Goal: Transaction & Acquisition: Purchase product/service

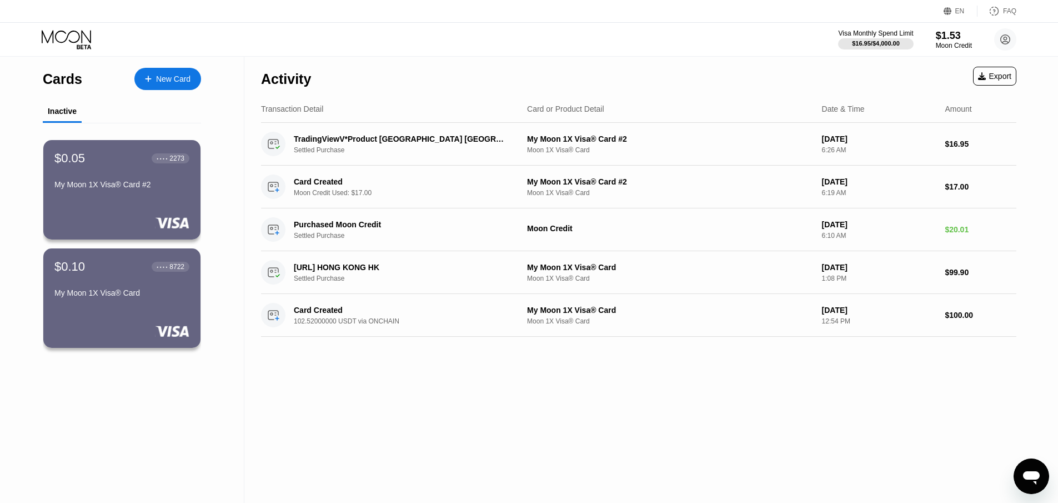
click at [173, 82] on div "New Card" at bounding box center [173, 78] width 34 height 9
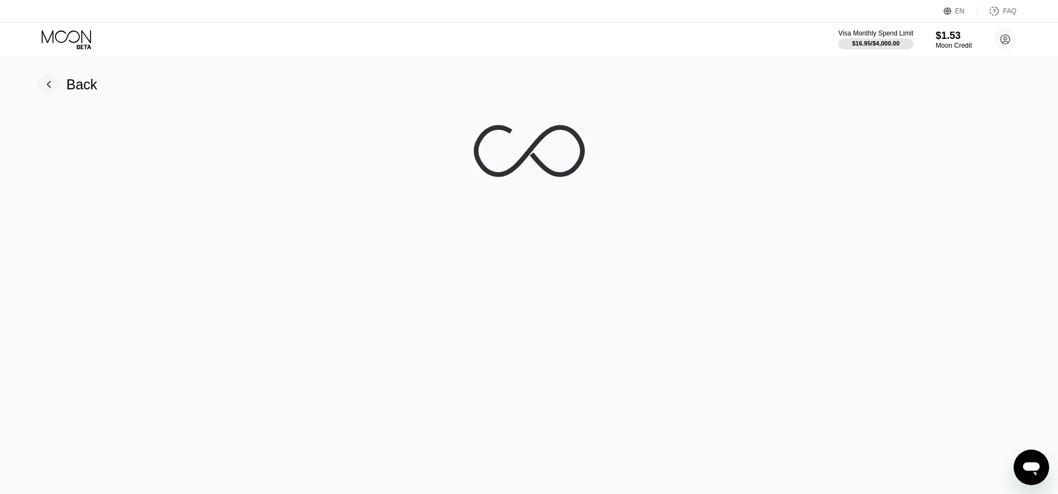
scroll to position [164, 0]
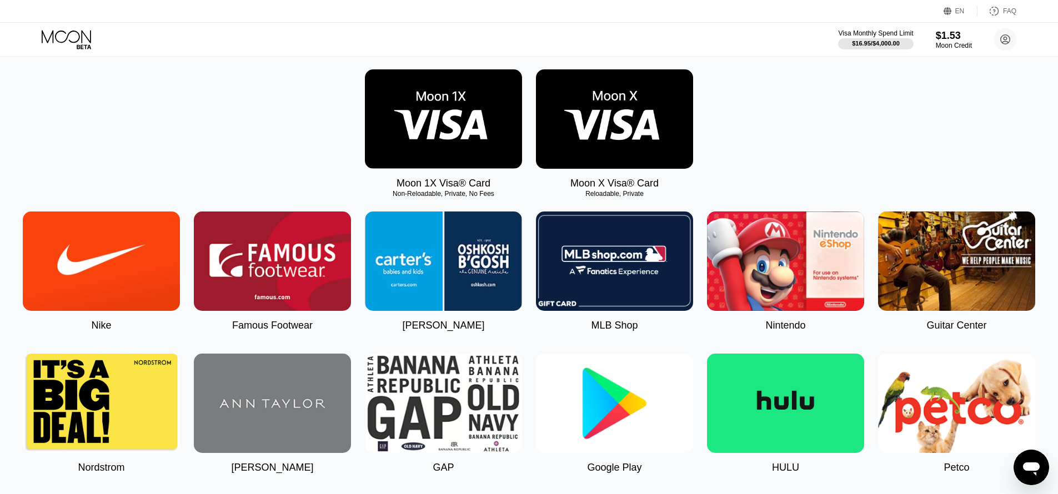
click at [596, 143] on img at bounding box center [614, 118] width 157 height 99
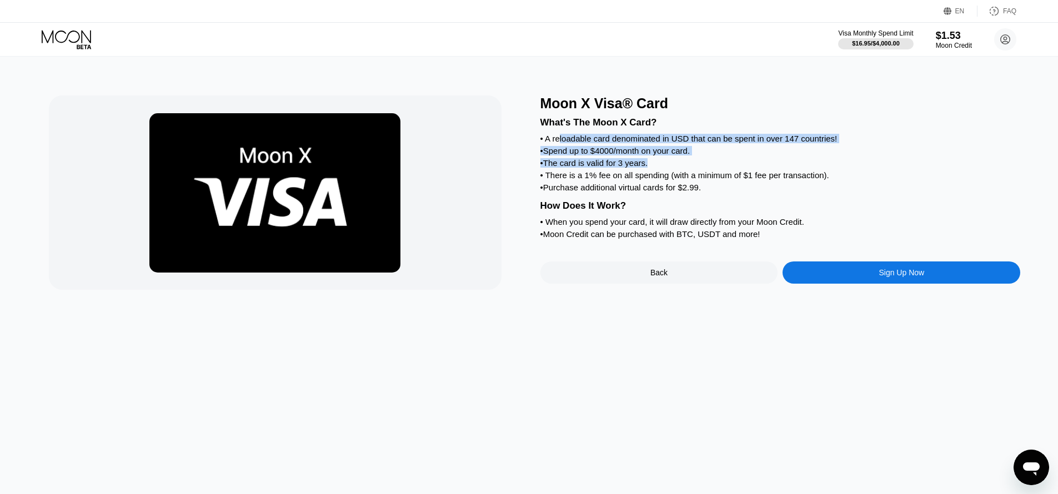
drag, startPoint x: 562, startPoint y: 141, endPoint x: 891, endPoint y: 161, distance: 330.1
click at [912, 163] on div "What's The Moon X Card? • A reloadable card denominated in USD that can be spen…" at bounding box center [781, 177] width 481 height 130
click at [819, 163] on div "• The card is valid for 3 years." at bounding box center [781, 162] width 481 height 9
drag, startPoint x: 561, startPoint y: 167, endPoint x: 697, endPoint y: 163, distance: 136.2
click at [697, 163] on div "• The card is valid for 3 years." at bounding box center [781, 162] width 481 height 9
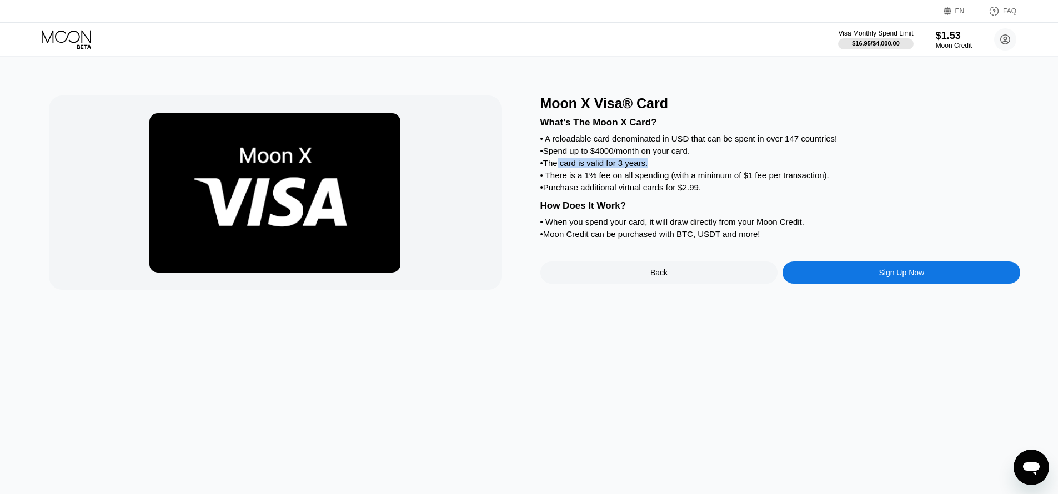
click at [734, 168] on div "• The card is valid for 3 years." at bounding box center [781, 162] width 481 height 9
click at [909, 162] on div "• The card is valid for 3 years." at bounding box center [781, 162] width 481 height 9
drag, startPoint x: 608, startPoint y: 176, endPoint x: 721, endPoint y: 177, distance: 113.3
click at [716, 177] on div "• There is a 1% fee on all spending (with a minimum of $1 fee per transaction)." at bounding box center [781, 175] width 481 height 9
click at [839, 187] on div "• Purchase additional virtual cards for $2.99." at bounding box center [781, 187] width 481 height 9
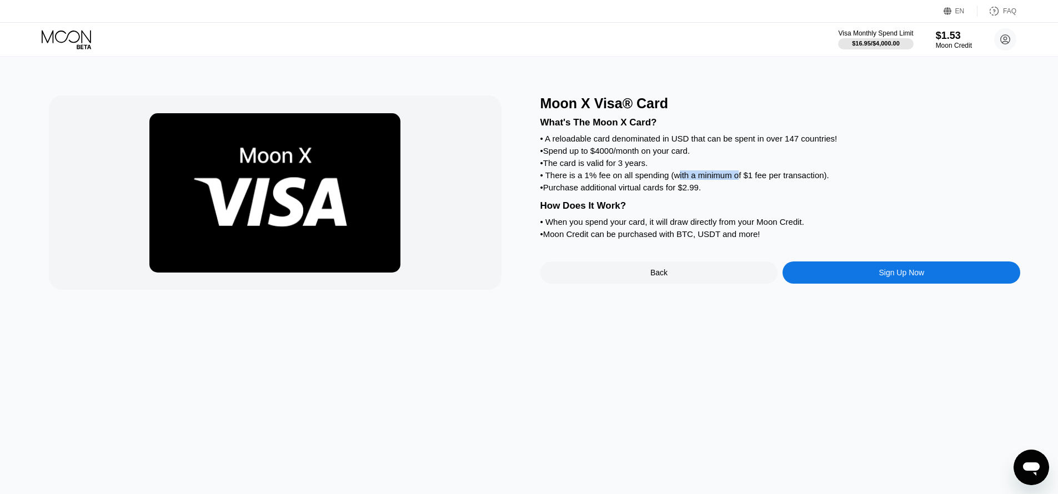
drag, startPoint x: 683, startPoint y: 181, endPoint x: 741, endPoint y: 181, distance: 57.2
click at [741, 180] on div "• There is a 1% fee on all spending (with a minimum of $1 fee per transaction)." at bounding box center [781, 175] width 481 height 9
click at [783, 175] on div "• There is a 1% fee on all spending (with a minimum of $1 fee per transaction)." at bounding box center [781, 175] width 481 height 9
drag, startPoint x: 744, startPoint y: 177, endPoint x: 835, endPoint y: 182, distance: 91.3
click at [828, 180] on div "• There is a 1% fee on all spending (with a minimum of $1 fee per transaction)." at bounding box center [781, 175] width 481 height 9
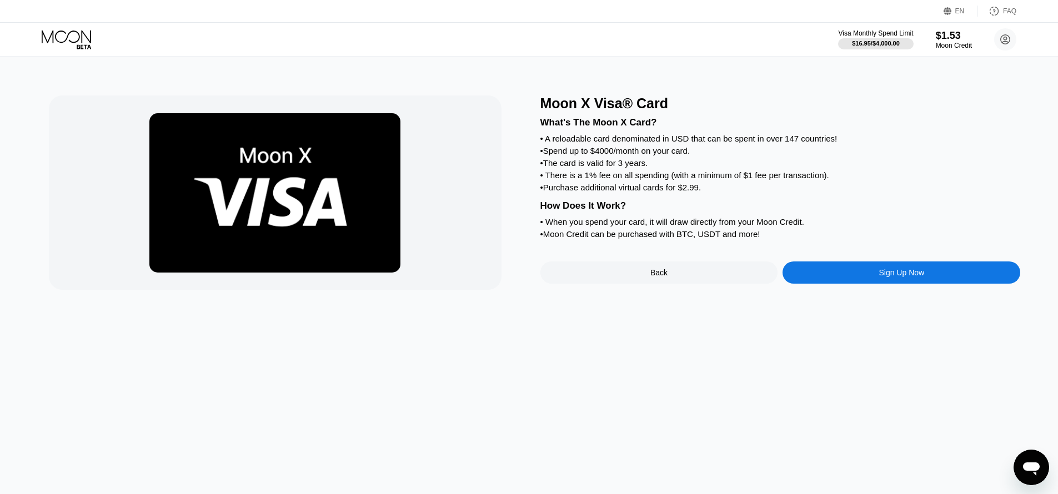
click at [848, 180] on div "• There is a 1% fee on all spending (with a minimum of $1 fee per transaction)." at bounding box center [781, 175] width 481 height 9
drag, startPoint x: 549, startPoint y: 188, endPoint x: 722, endPoint y: 191, distance: 172.8
click at [722, 191] on div "• Purchase additional virtual cards for $2.99." at bounding box center [781, 187] width 481 height 9
click at [751, 192] on div "• Purchase additional virtual cards for $2.99." at bounding box center [781, 187] width 481 height 9
drag, startPoint x: 719, startPoint y: 193, endPoint x: 543, endPoint y: 192, distance: 175.6
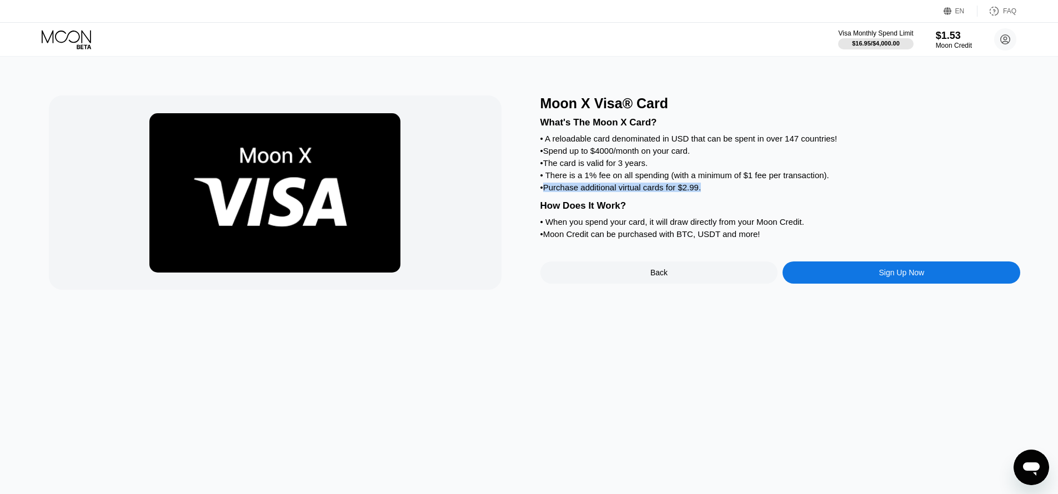
click at [543, 192] on div "• Purchase additional virtual cards for $2.99." at bounding box center [781, 187] width 481 height 9
click at [654, 197] on div "What's The Moon X Card? • A reloadable card denominated in USD that can be spen…" at bounding box center [781, 177] width 481 height 130
drag, startPoint x: 652, startPoint y: 222, endPoint x: 680, endPoint y: 225, distance: 28.0
click at [657, 222] on div "• When you spend your card, it will draw directly from your Moon Credit." at bounding box center [781, 221] width 481 height 9
click at [692, 227] on div "• When you spend your card, it will draw directly from your Moon Credit." at bounding box center [781, 221] width 481 height 9
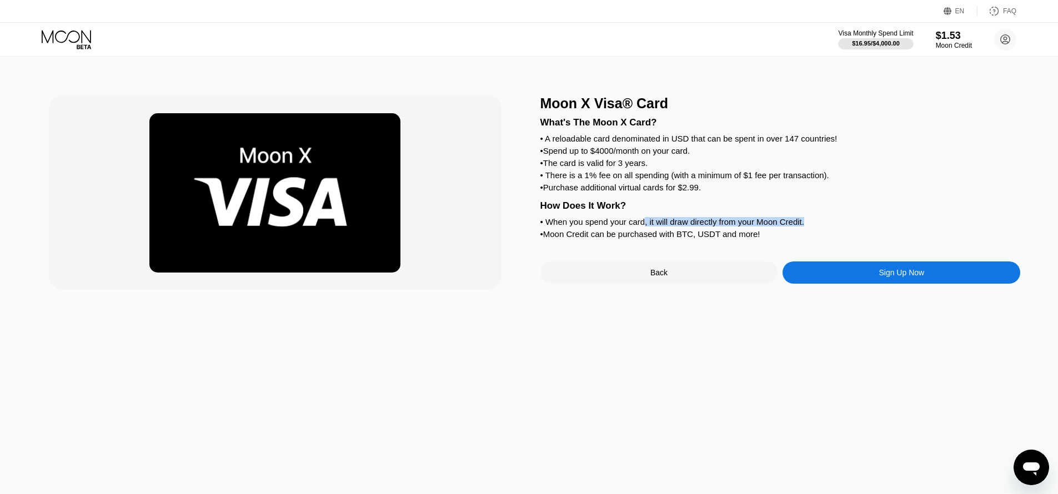
drag, startPoint x: 648, startPoint y: 227, endPoint x: 837, endPoint y: 228, distance: 188.9
click at [831, 227] on div "• When you spend your card, it will draw directly from your Moon Credit." at bounding box center [781, 221] width 481 height 9
click at [873, 227] on div "• When you spend your card, it will draw directly from your Moon Credit." at bounding box center [781, 221] width 481 height 9
drag, startPoint x: 547, startPoint y: 228, endPoint x: 581, endPoint y: 235, distance: 34.5
click at [581, 235] on div "What's The Moon X Card? • A reloadable card denominated in USD that can be spen…" at bounding box center [781, 177] width 481 height 130
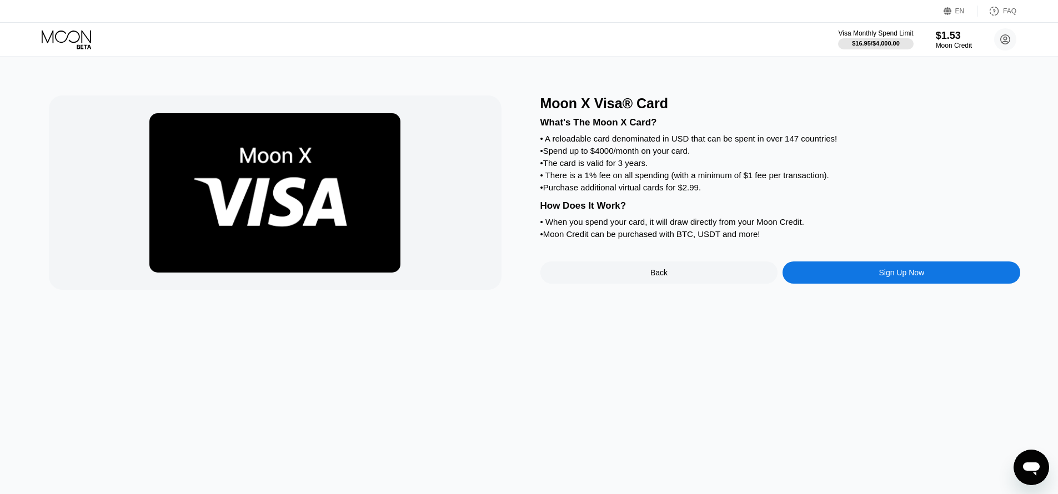
click at [636, 236] on div "• Moon Credit can be purchased with BTC, USDT and more!" at bounding box center [781, 233] width 481 height 9
click at [879, 276] on div "Sign Up Now" at bounding box center [902, 272] width 46 height 9
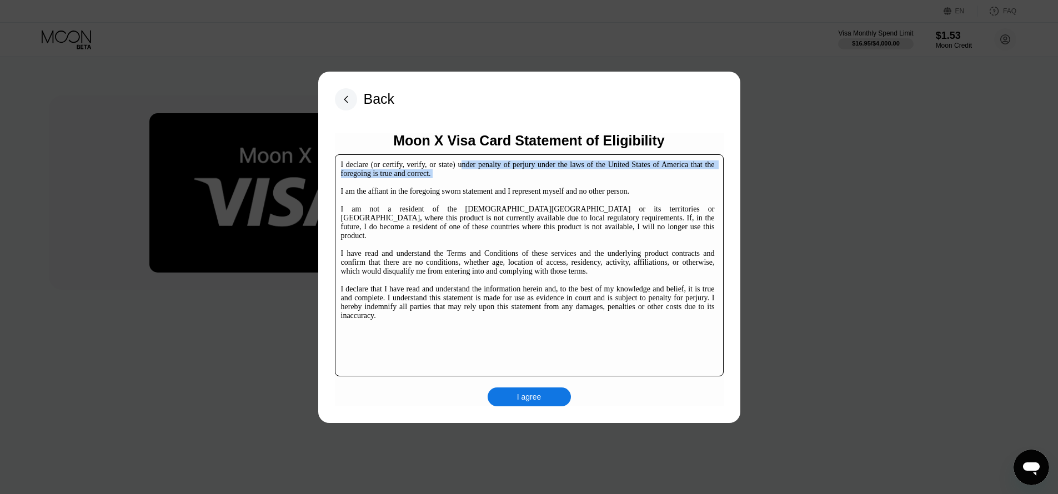
drag, startPoint x: 476, startPoint y: 166, endPoint x: 641, endPoint y: 182, distance: 165.2
click at [641, 182] on div "I declare (or certify, verify, or state) under penalty of perjury under the law…" at bounding box center [528, 241] width 374 height 160
click at [488, 173] on div "I declare (or certify, verify, or state) under penalty of perjury under the law…" at bounding box center [528, 241] width 374 height 160
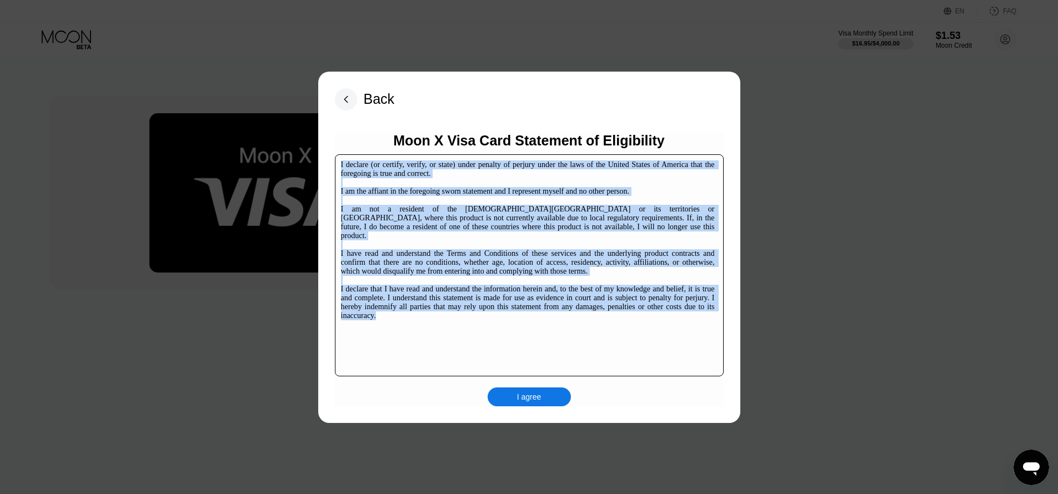
drag, startPoint x: 569, startPoint y: 309, endPoint x: 321, endPoint y: 154, distance: 293.5
click at [321, 154] on div "Back Moon X Visa Card Statement of Eligibility I declare (or certify, verify, o…" at bounding box center [529, 248] width 422 height 352
click at [596, 311] on div "I declare (or certify, verify, or state) under penalty of perjury under the law…" at bounding box center [529, 265] width 389 height 222
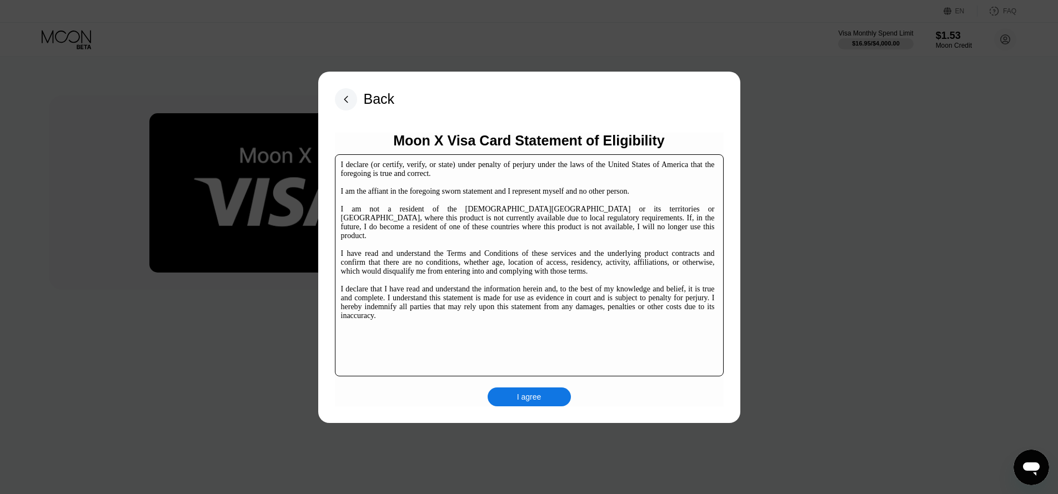
click at [556, 391] on div "I agree" at bounding box center [529, 397] width 83 height 19
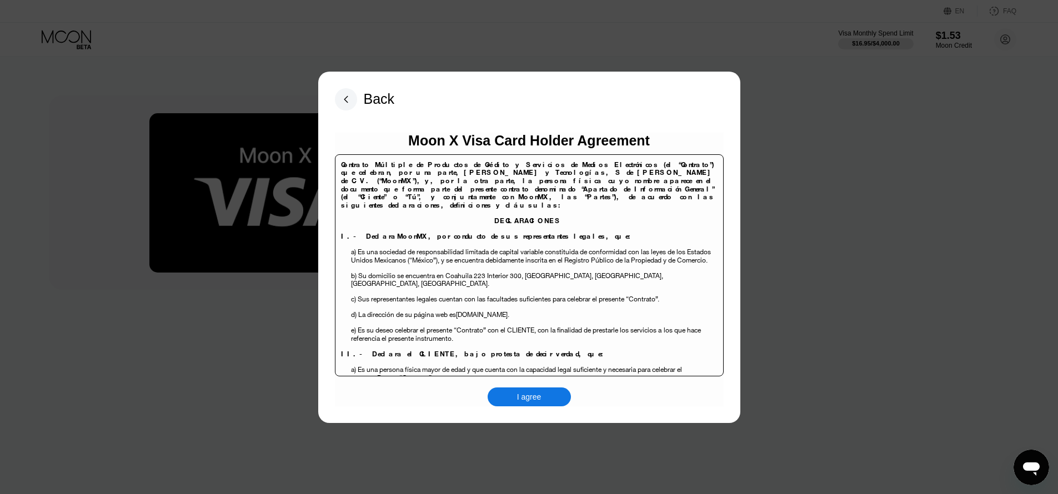
click at [541, 394] on div "I agree" at bounding box center [529, 397] width 24 height 10
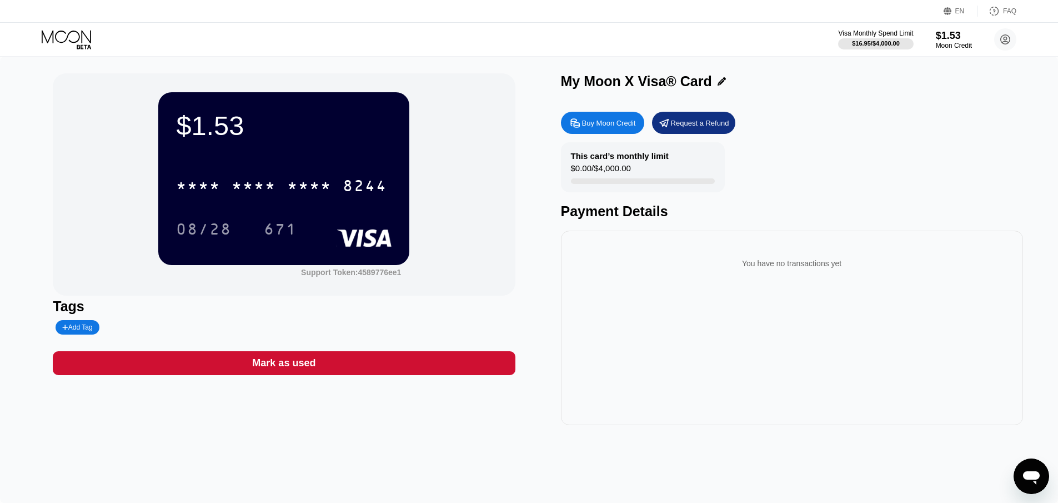
click at [584, 125] on div "Buy Moon Credit" at bounding box center [609, 122] width 54 height 9
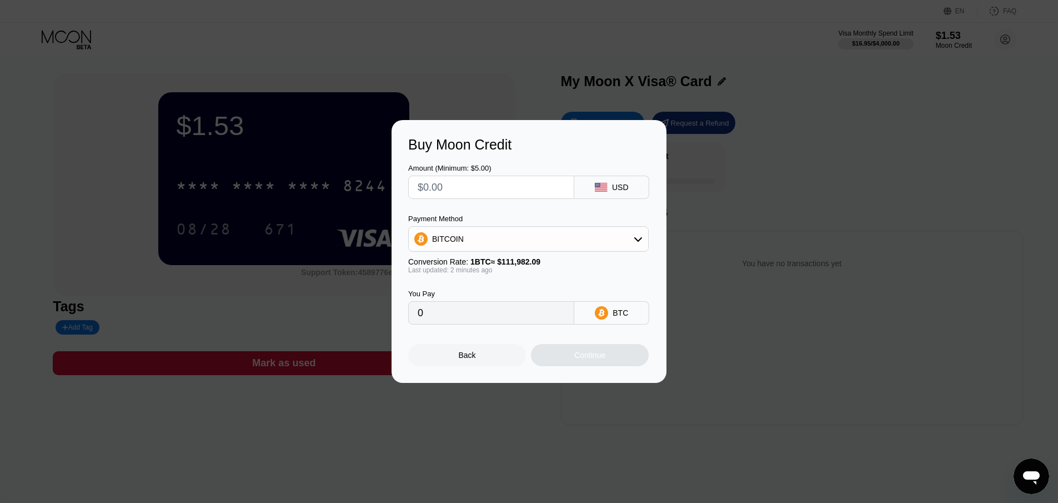
click at [465, 176] on input "text" at bounding box center [491, 187] width 147 height 22
type input "$1"
type input "0.00000893"
type input "$18"
type input "0.00016074"
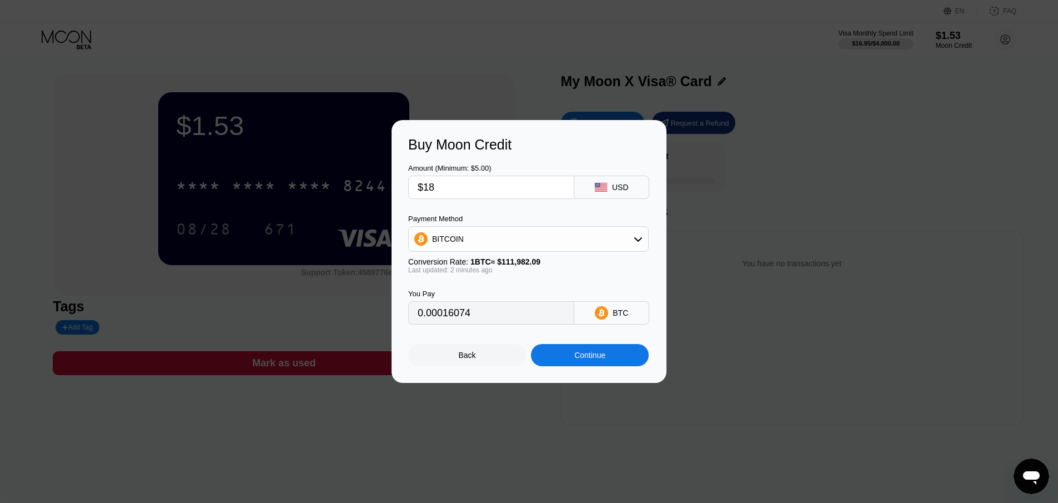
type input "$18"
click at [501, 227] on div "BITCOIN" at bounding box center [528, 239] width 241 height 26
click at [517, 238] on div "BITCOIN" at bounding box center [528, 239] width 239 height 22
click at [495, 291] on div "USDT on TRON" at bounding box center [535, 293] width 209 height 9
type input "18.18"
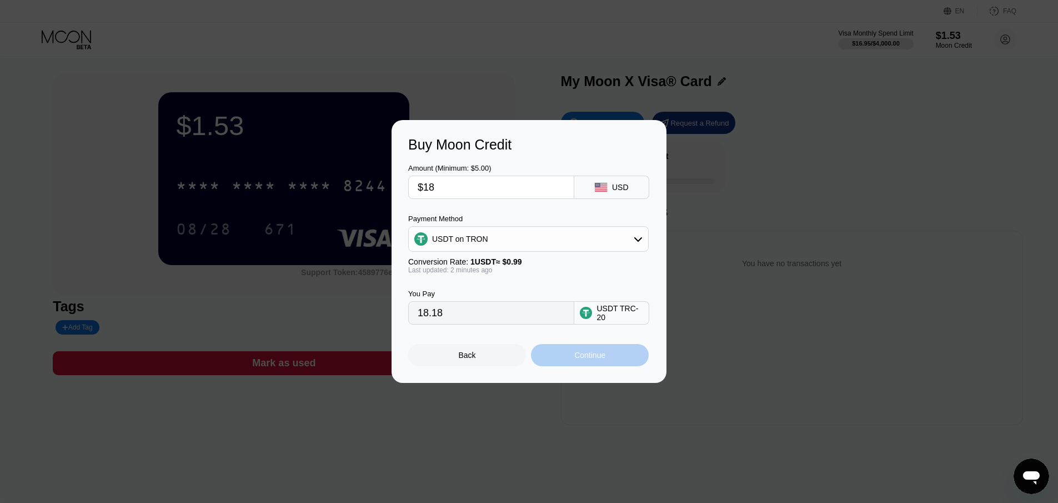
click at [594, 357] on div "Continue" at bounding box center [589, 355] width 31 height 9
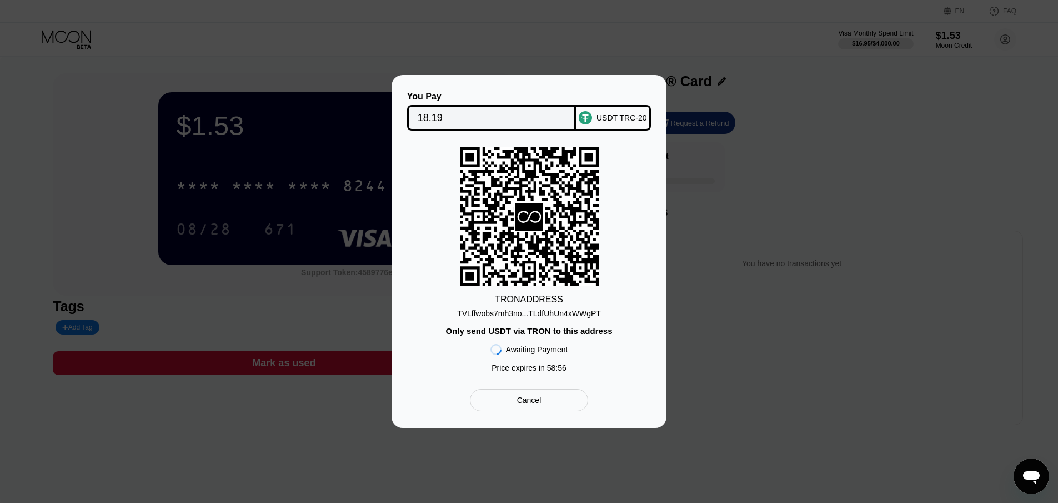
click at [554, 314] on div "TVLffwobs7mh3no...TLdfUhUn4xWWgPT" at bounding box center [529, 313] width 144 height 9
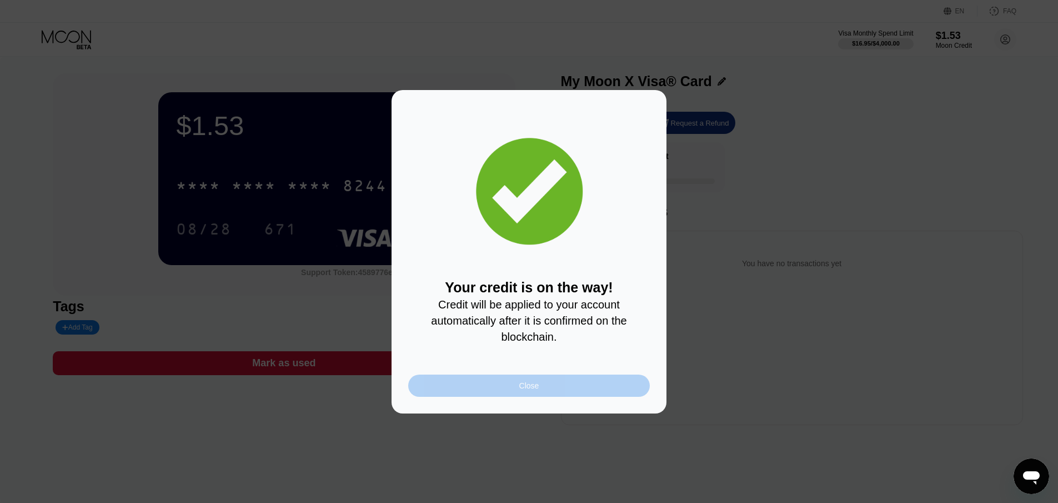
click at [546, 389] on div "Close" at bounding box center [529, 385] width 242 height 22
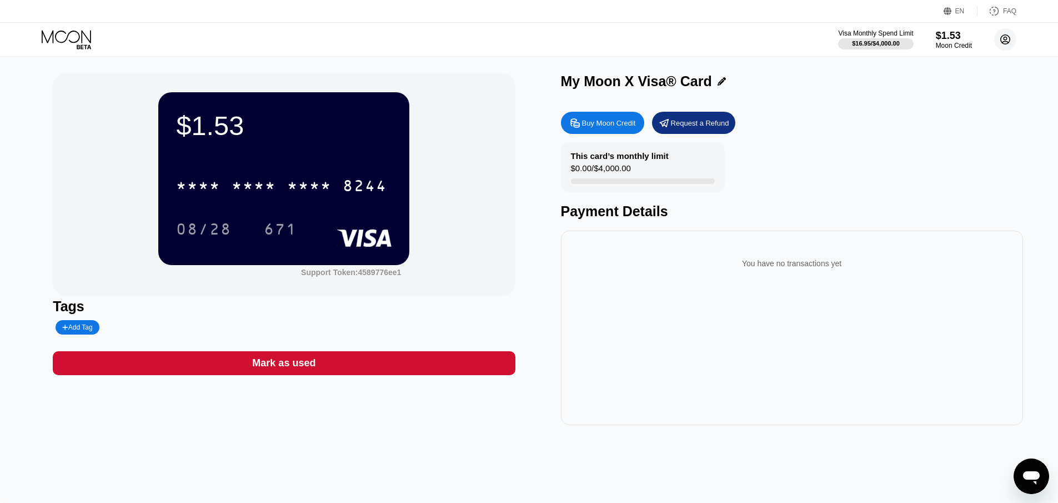
click at [1003, 46] on circle at bounding box center [1005, 39] width 22 height 22
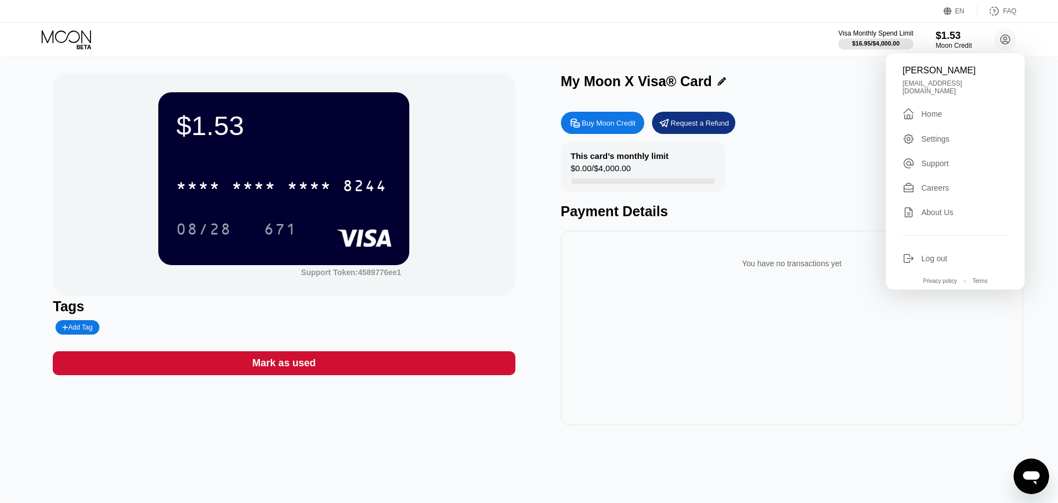
click at [786, 187] on div "This card’s monthly limit $0.00 / $4,000.00 Payment Details" at bounding box center [792, 180] width 462 height 77
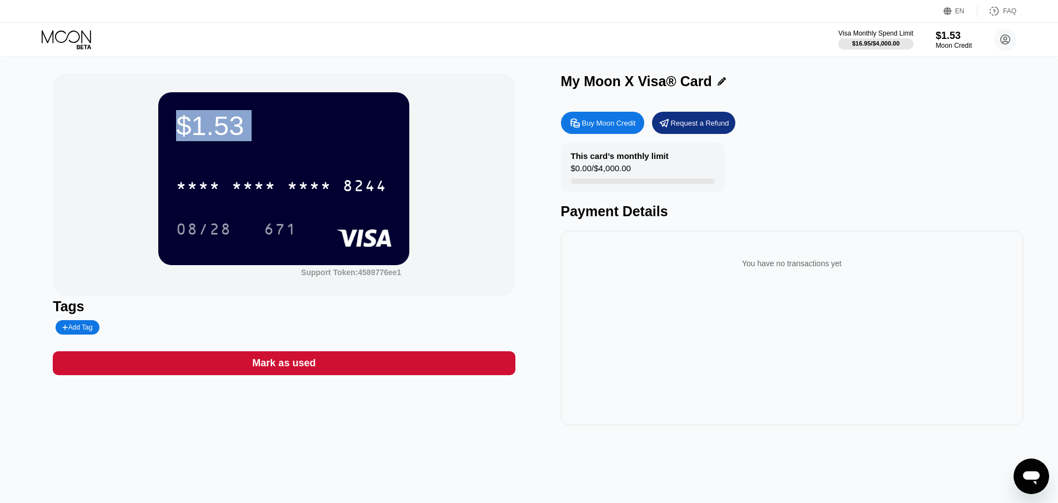
drag, startPoint x: 184, startPoint y: 123, endPoint x: 244, endPoint y: 156, distance: 68.4
click at [236, 154] on div "$1.53 * * * * * * * * * * * * 8244 08/28 671" at bounding box center [283, 178] width 251 height 172
click at [882, 189] on div "This card’s monthly limit $0.00 / $4,000.00 Payment Details" at bounding box center [792, 180] width 462 height 77
click at [77, 34] on icon at bounding box center [68, 39] width 52 height 19
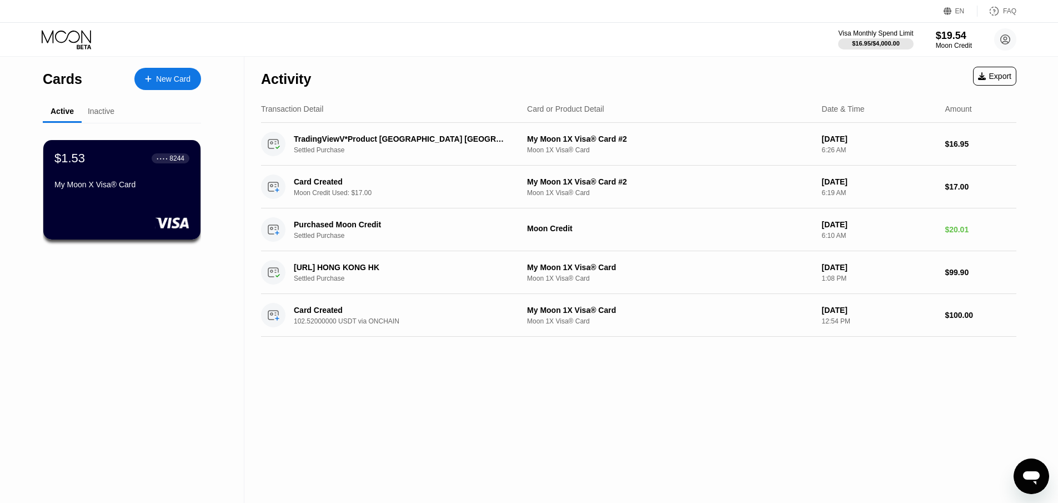
click at [128, 335] on div "$1.53 ● ● ● ● 8244 My Moon X Visa® Card" at bounding box center [122, 252] width 158 height 259
click at [98, 112] on div "Inactive" at bounding box center [101, 111] width 27 height 9
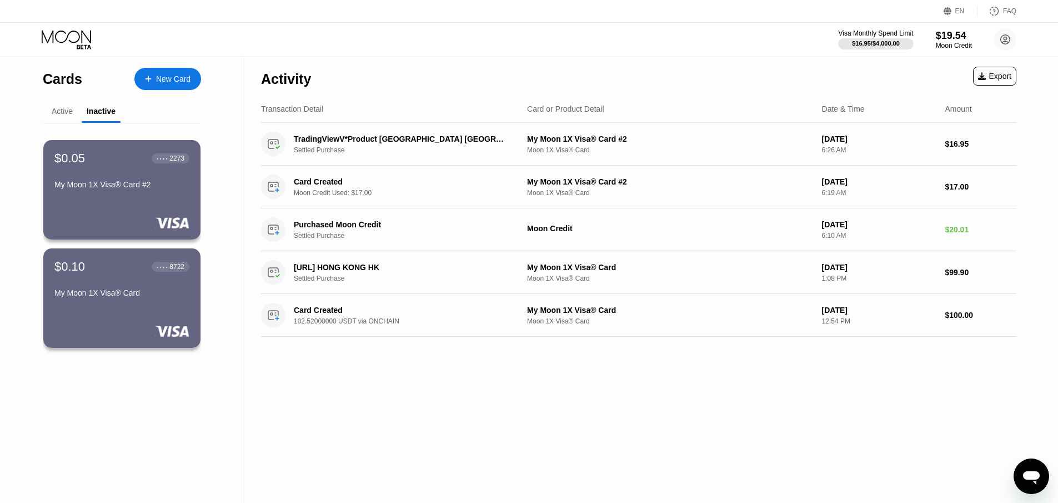
click at [66, 113] on div "Active" at bounding box center [62, 111] width 21 height 9
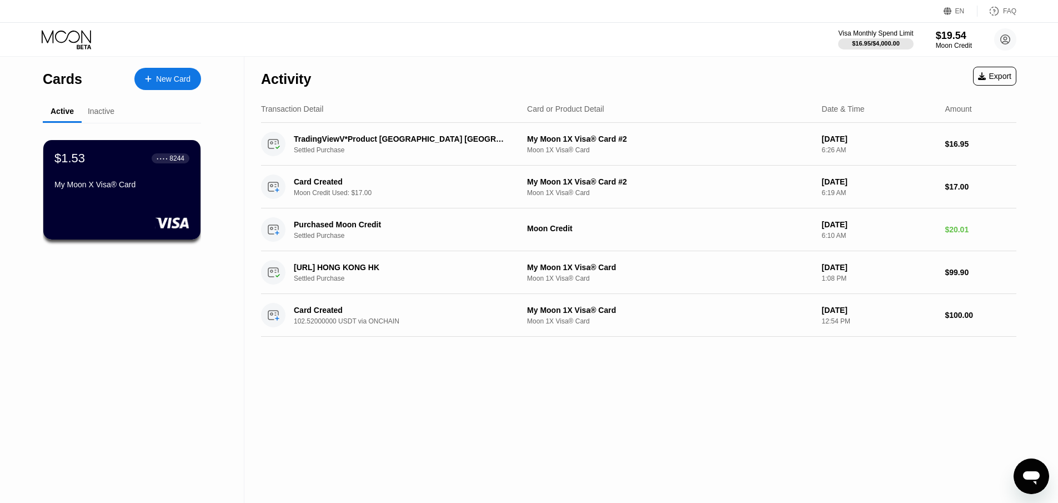
click at [142, 327] on div "$1.53 ● ● ● ● 8244 My Moon X Visa® Card" at bounding box center [122, 252] width 158 height 259
click at [138, 201] on div "$1.53 ● ● ● ● 8244 My Moon X Visa® Card" at bounding box center [122, 189] width 159 height 101
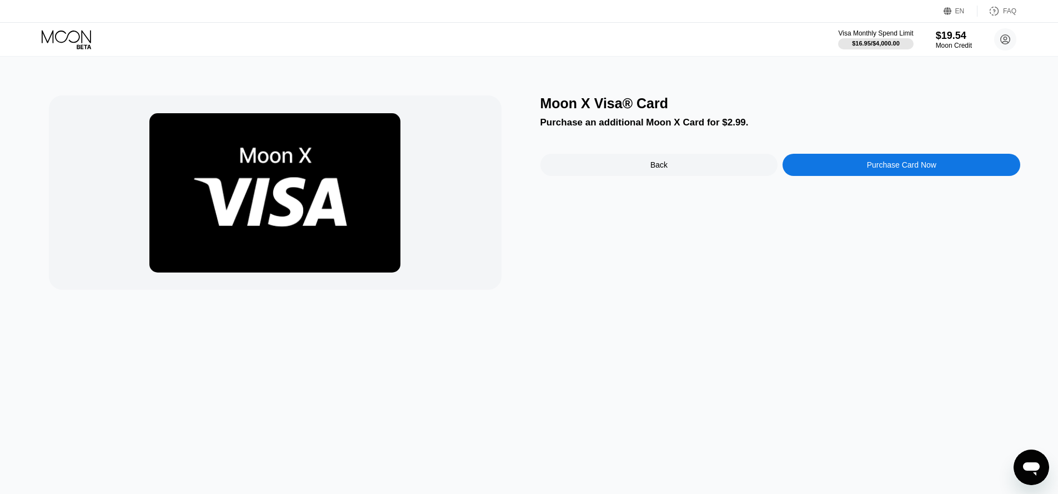
click at [59, 39] on icon at bounding box center [68, 39] width 52 height 19
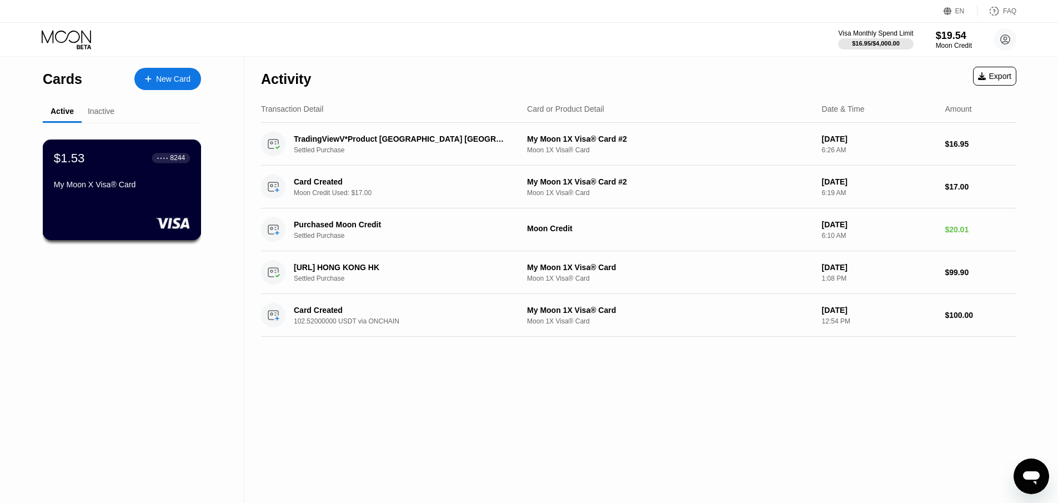
click at [127, 193] on div "My Moon X Visa® Card" at bounding box center [122, 186] width 136 height 13
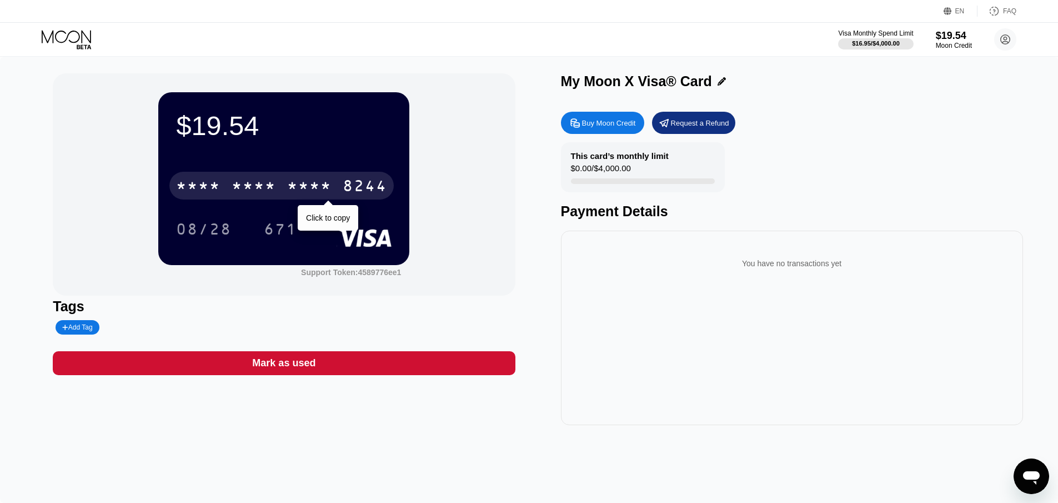
click at [307, 182] on div "* * * *" at bounding box center [309, 187] width 44 height 18
